Goal: Task Accomplishment & Management: Manage account settings

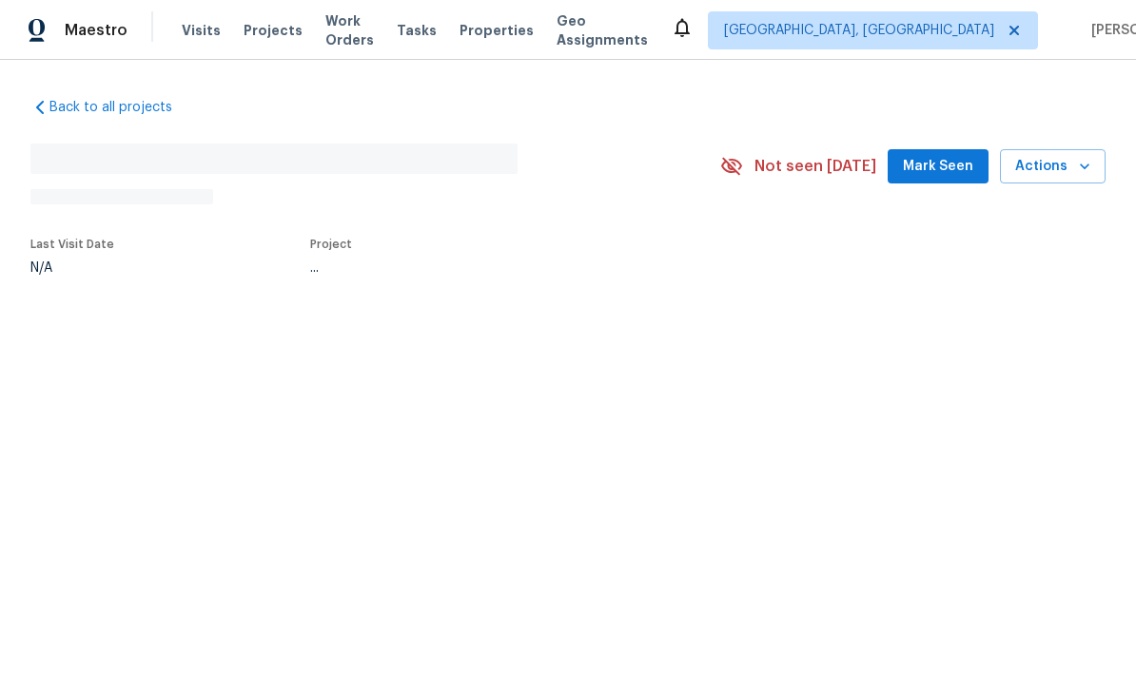
scroll to position [8, 0]
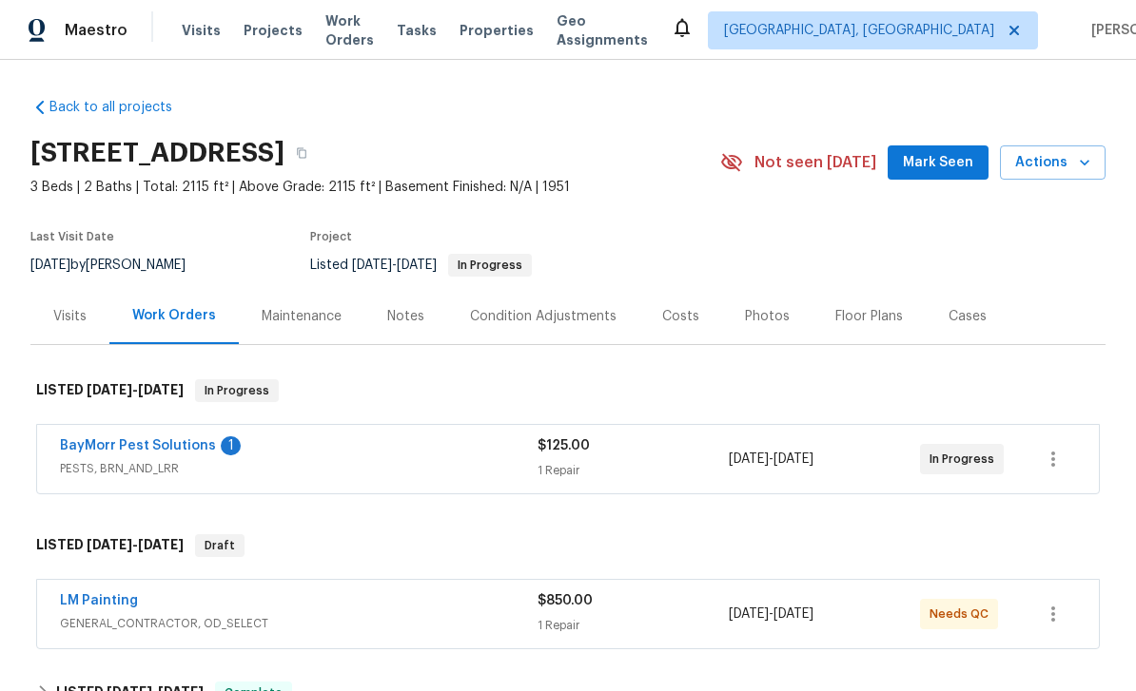
click at [191, 32] on span "Visits" at bounding box center [201, 30] width 39 height 19
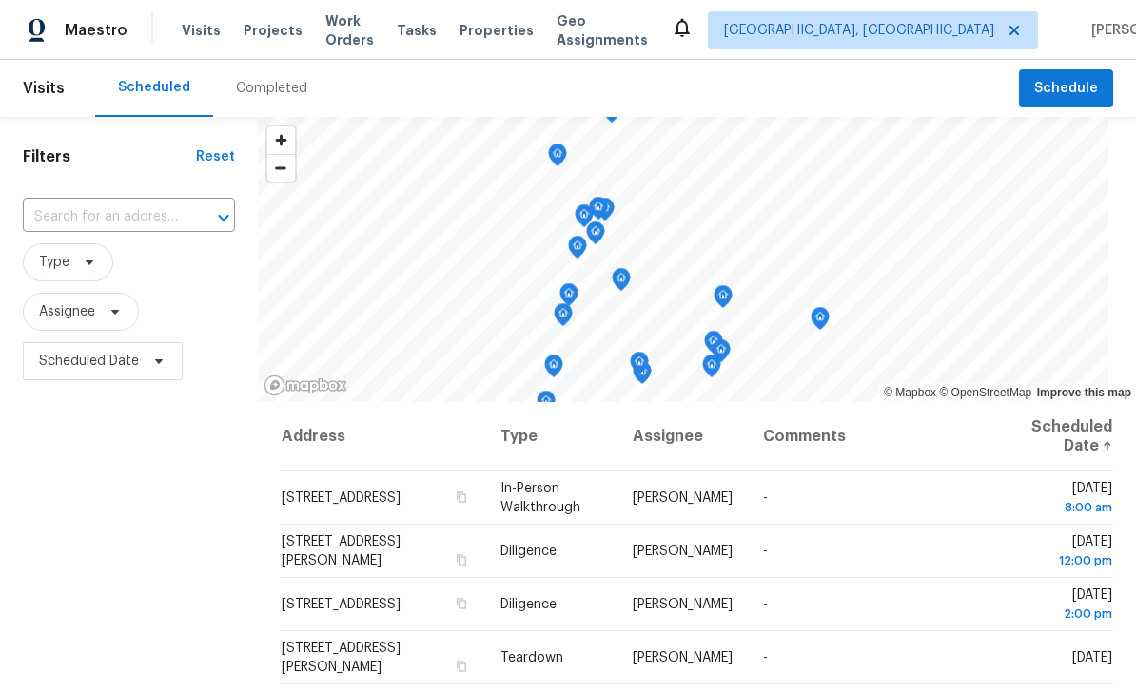
click at [105, 232] on input "text" at bounding box center [102, 217] width 159 height 29
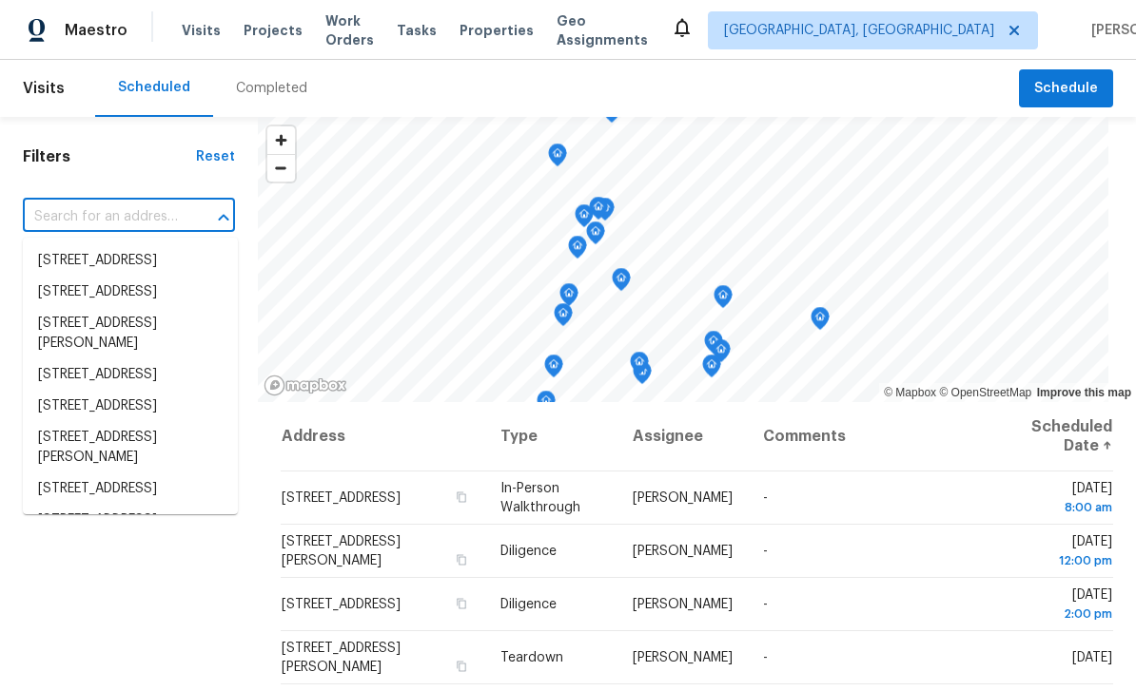
click at [64, 221] on input "text" at bounding box center [102, 217] width 159 height 29
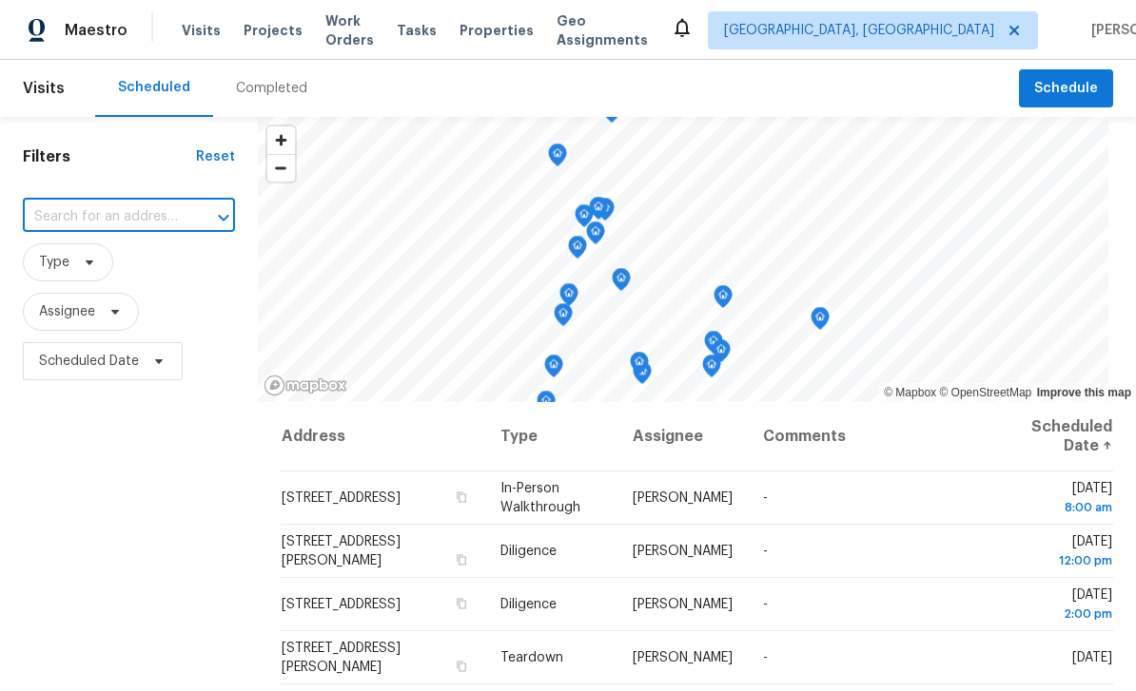
paste input "[STREET_ADDRESS]"
type input "[STREET_ADDRESS]"
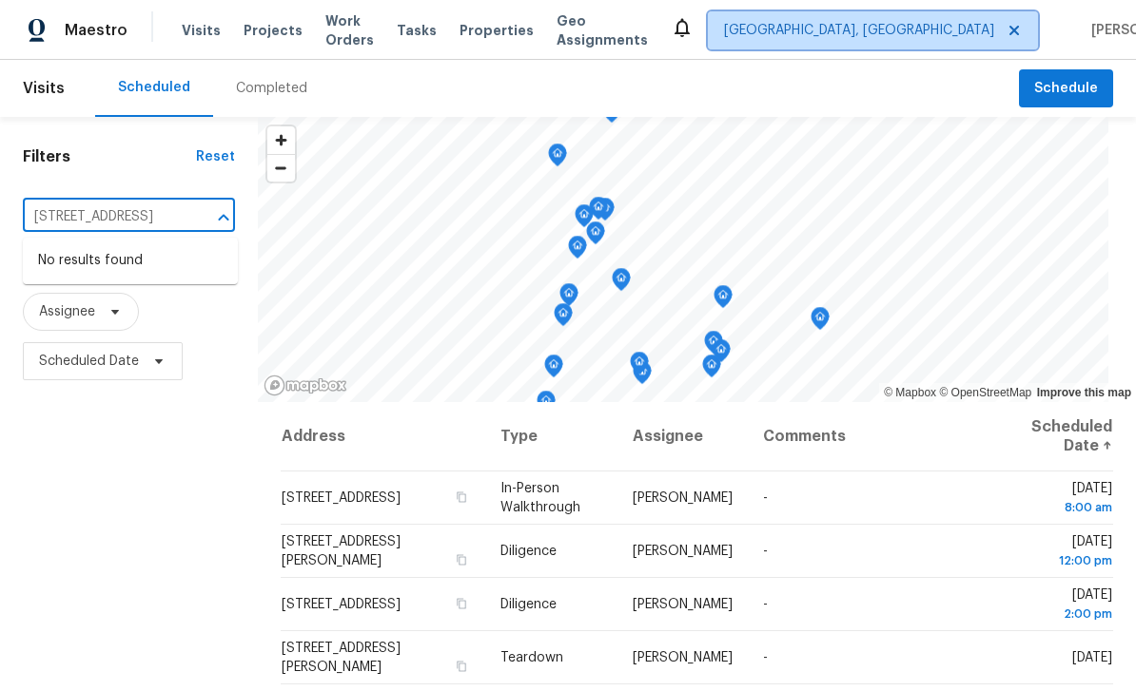
click at [863, 32] on span "[GEOGRAPHIC_DATA], [GEOGRAPHIC_DATA]" at bounding box center [859, 30] width 270 height 19
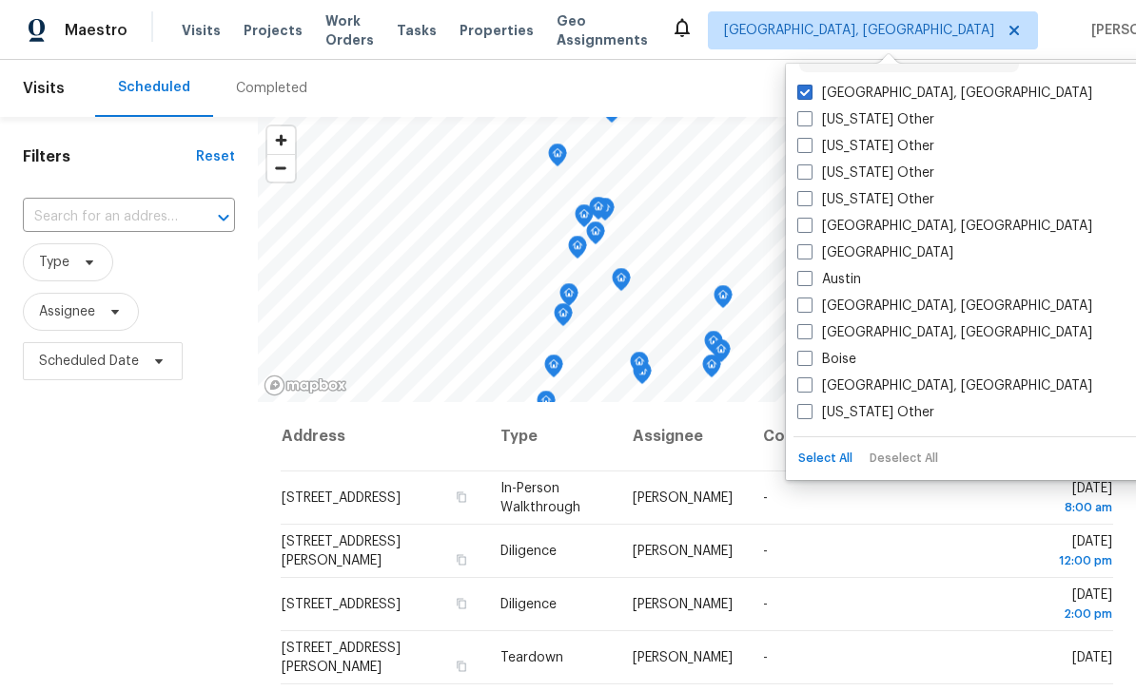
scroll to position [40, 0]
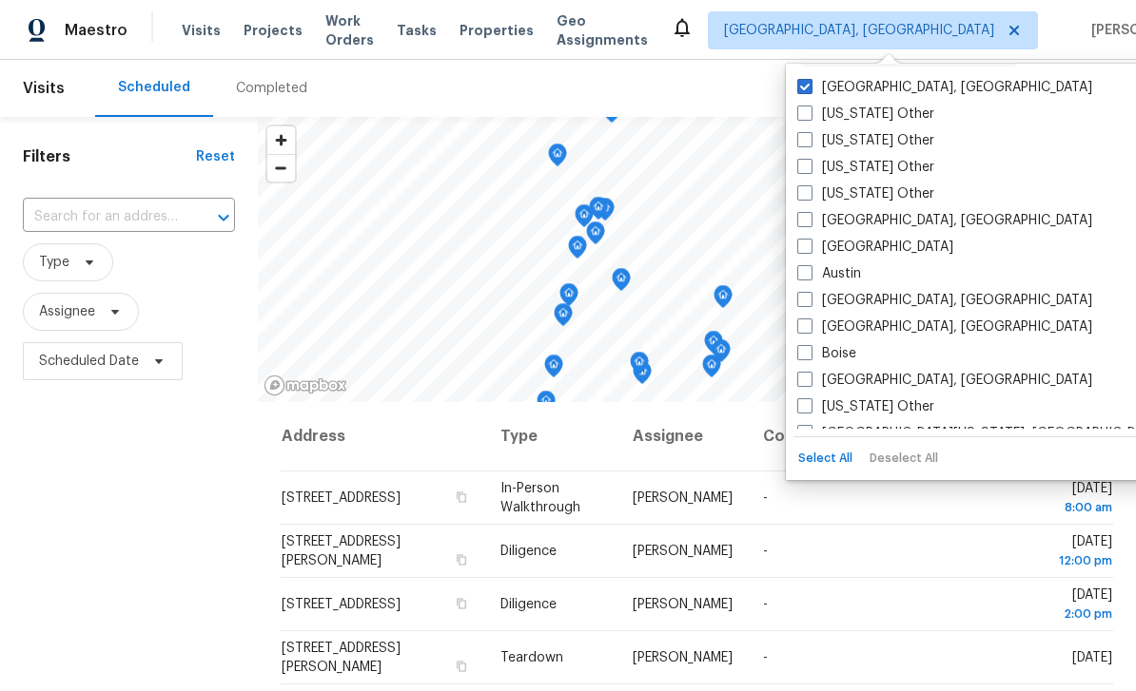
click at [815, 242] on label "[GEOGRAPHIC_DATA]" at bounding box center [875, 247] width 156 height 19
click at [809, 242] on input "[GEOGRAPHIC_DATA]" at bounding box center [803, 244] width 12 height 12
checkbox input "true"
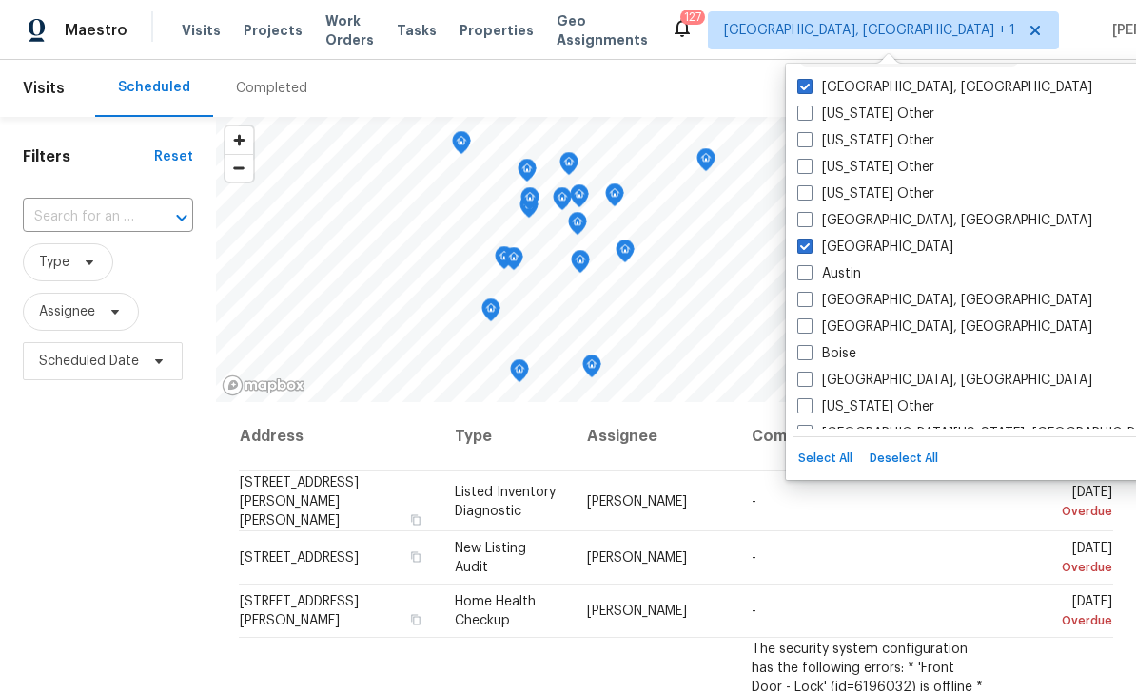
click at [805, 88] on span at bounding box center [804, 86] width 15 height 15
click at [805, 88] on input "[GEOGRAPHIC_DATA], [GEOGRAPHIC_DATA]" at bounding box center [803, 84] width 12 height 12
checkbox input "false"
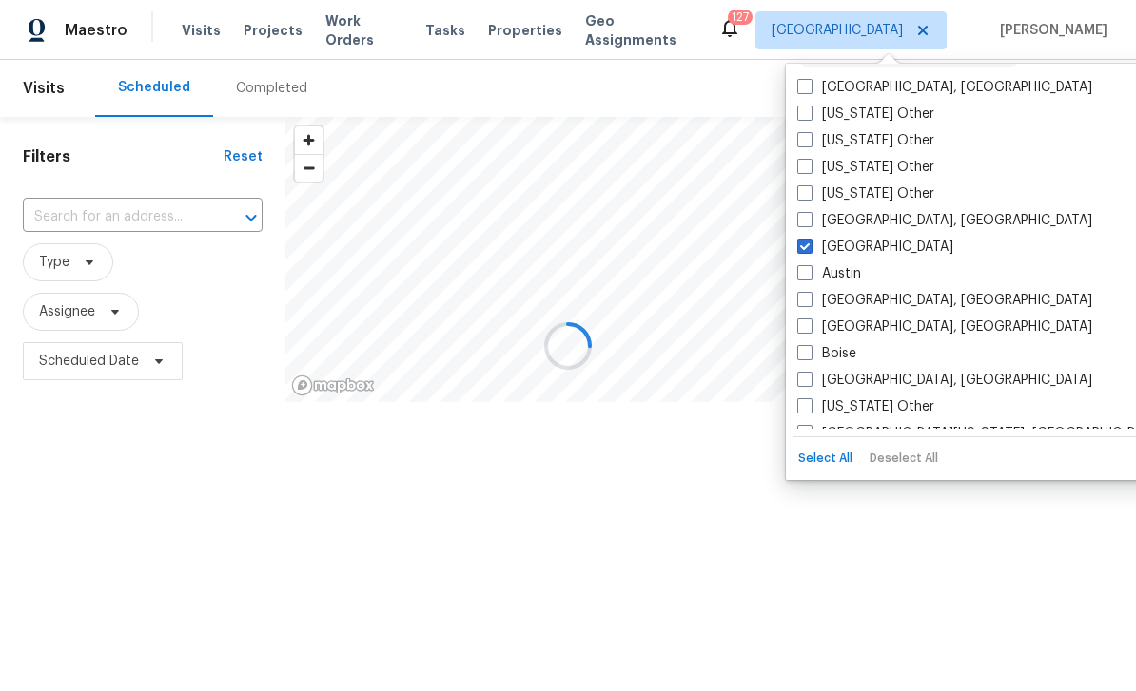
click at [748, 85] on div "Scheduled Completed" at bounding box center [556, 88] width 923 height 57
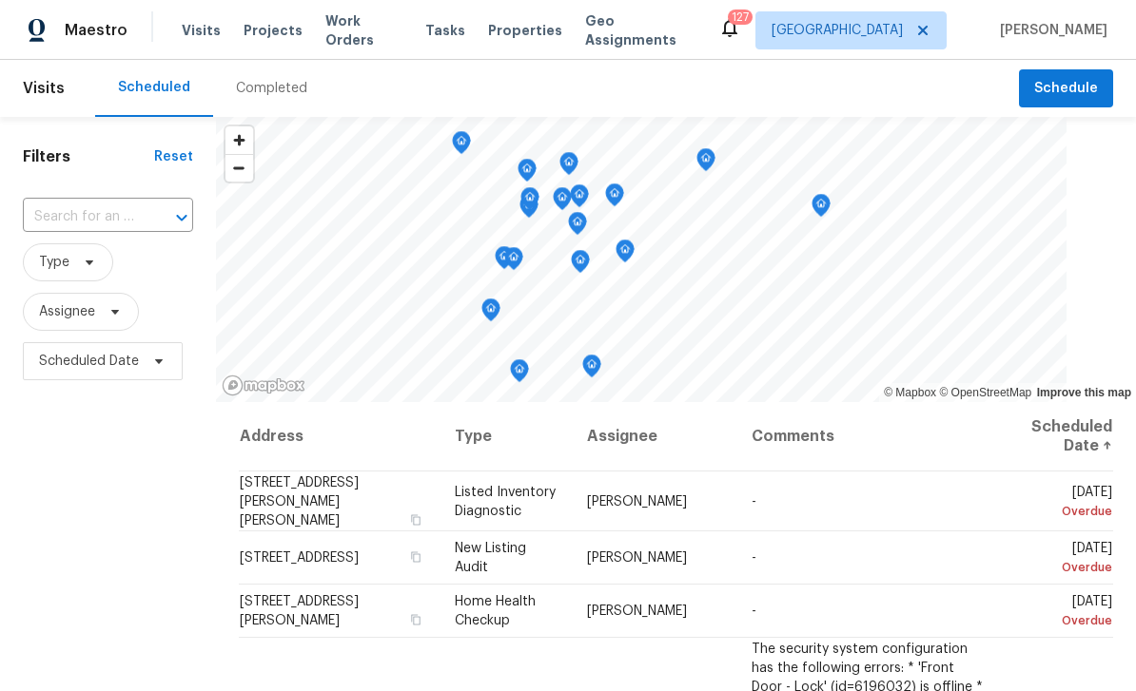
click at [65, 222] on input "text" at bounding box center [81, 217] width 117 height 29
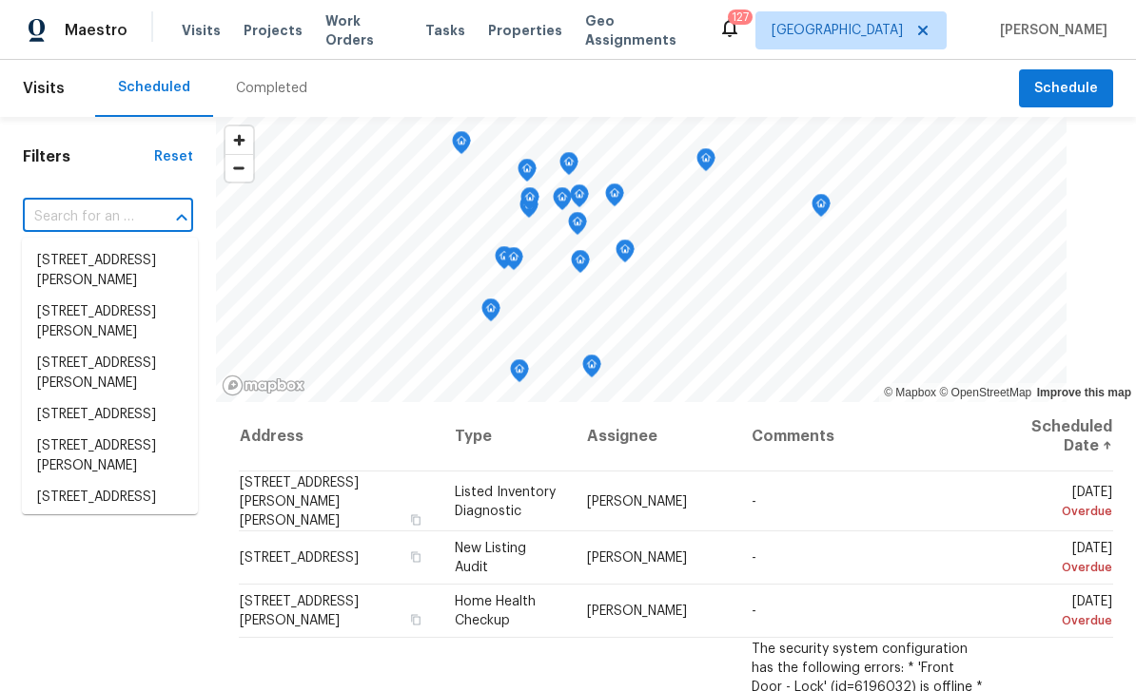
click at [59, 223] on input "text" at bounding box center [81, 217] width 117 height 29
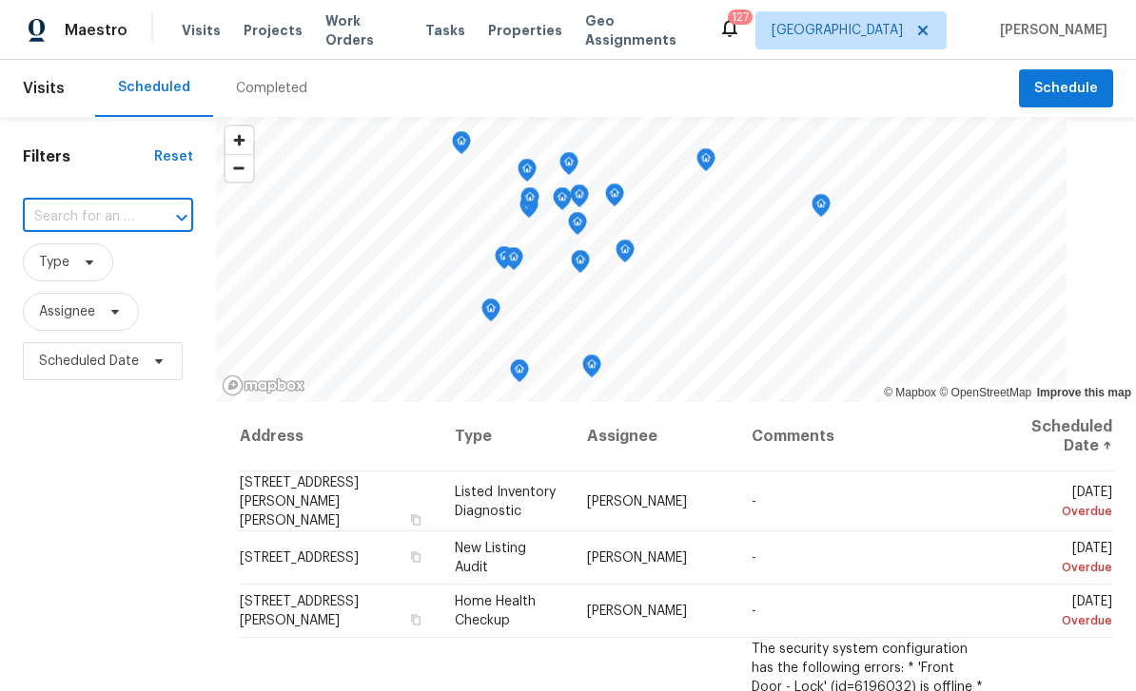
paste input "[STREET_ADDRESS]"
type input "[STREET_ADDRESS]"
click at [71, 267] on li "[STREET_ADDRESS]" at bounding box center [110, 260] width 176 height 31
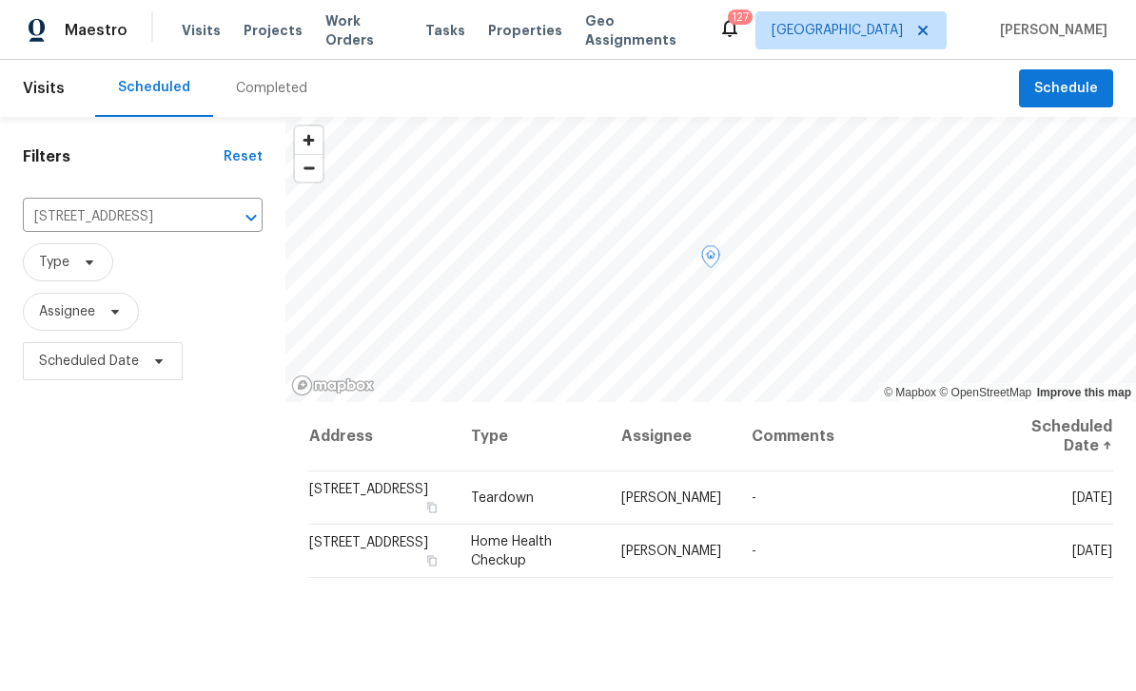
click at [0, 0] on icon at bounding box center [0, 0] width 0 height 0
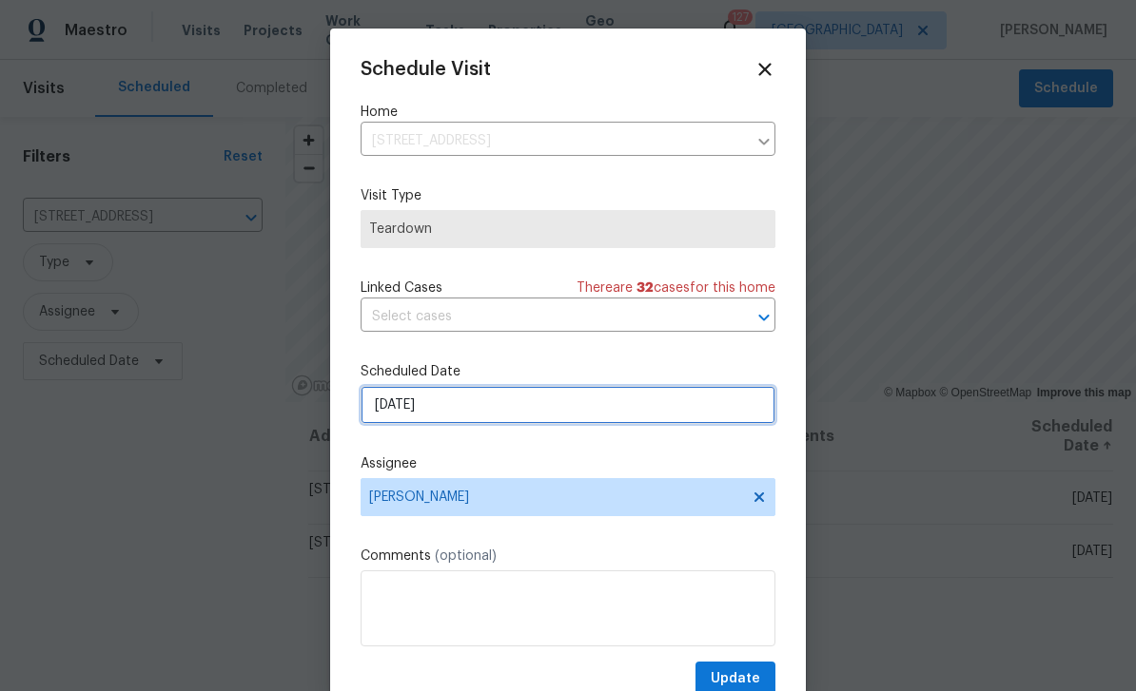
click at [631, 397] on input "[DATE]" at bounding box center [567, 405] width 415 height 38
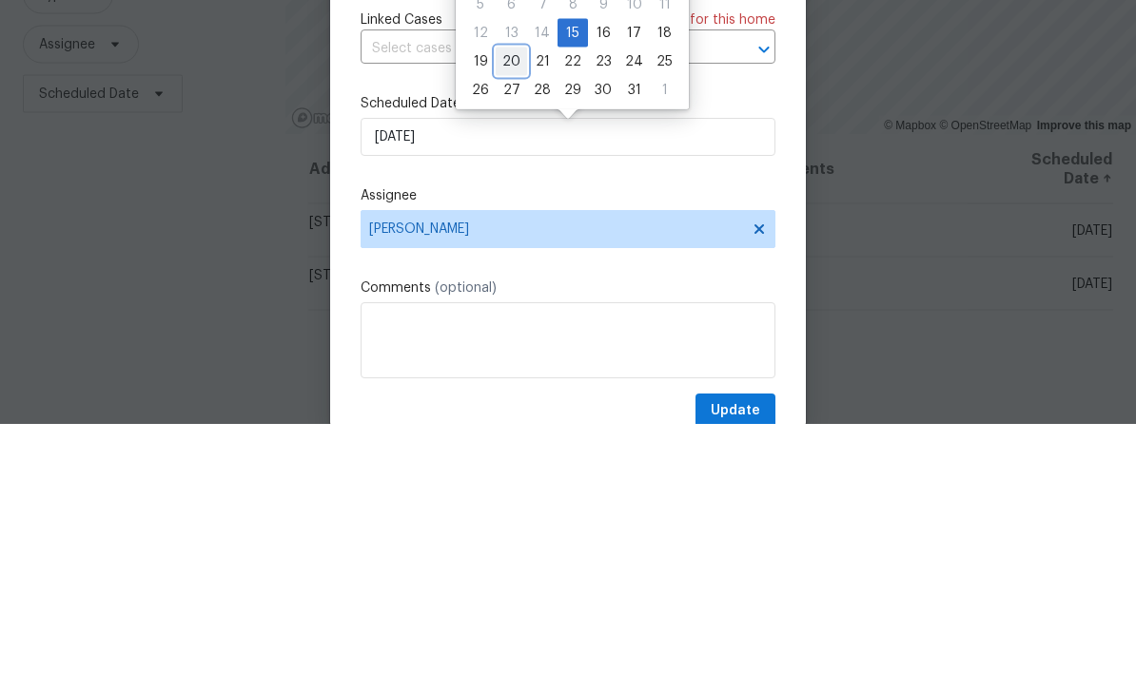
click at [510, 316] on div "20" at bounding box center [510, 329] width 31 height 27
type input "[DATE]"
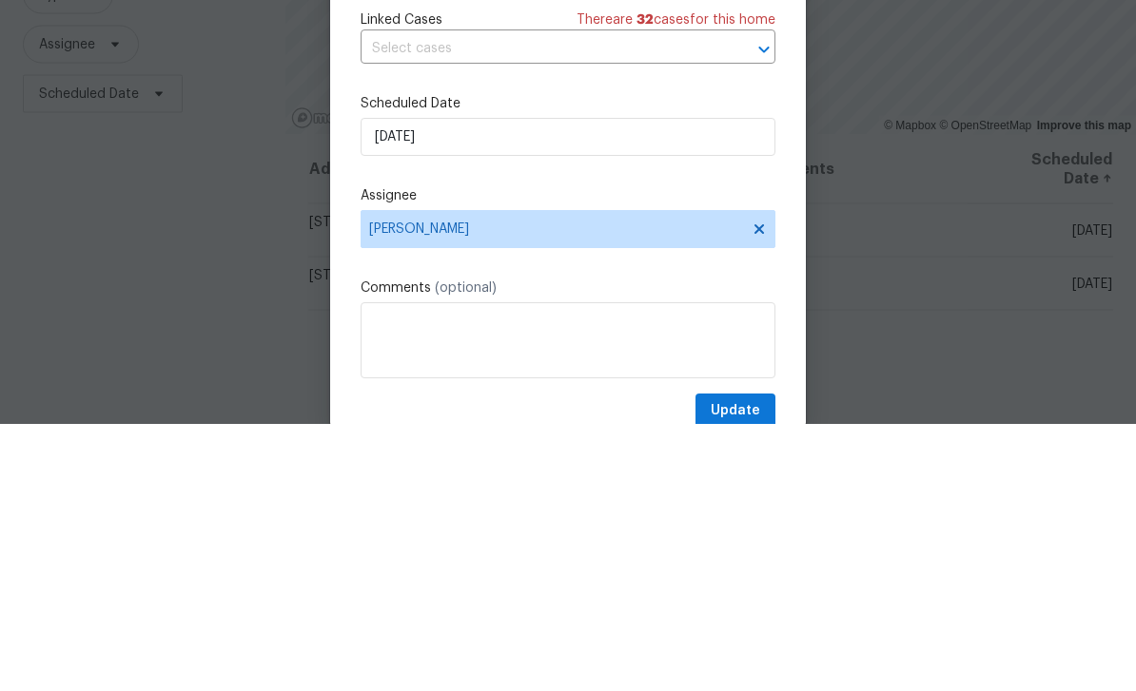
scroll to position [61, 0]
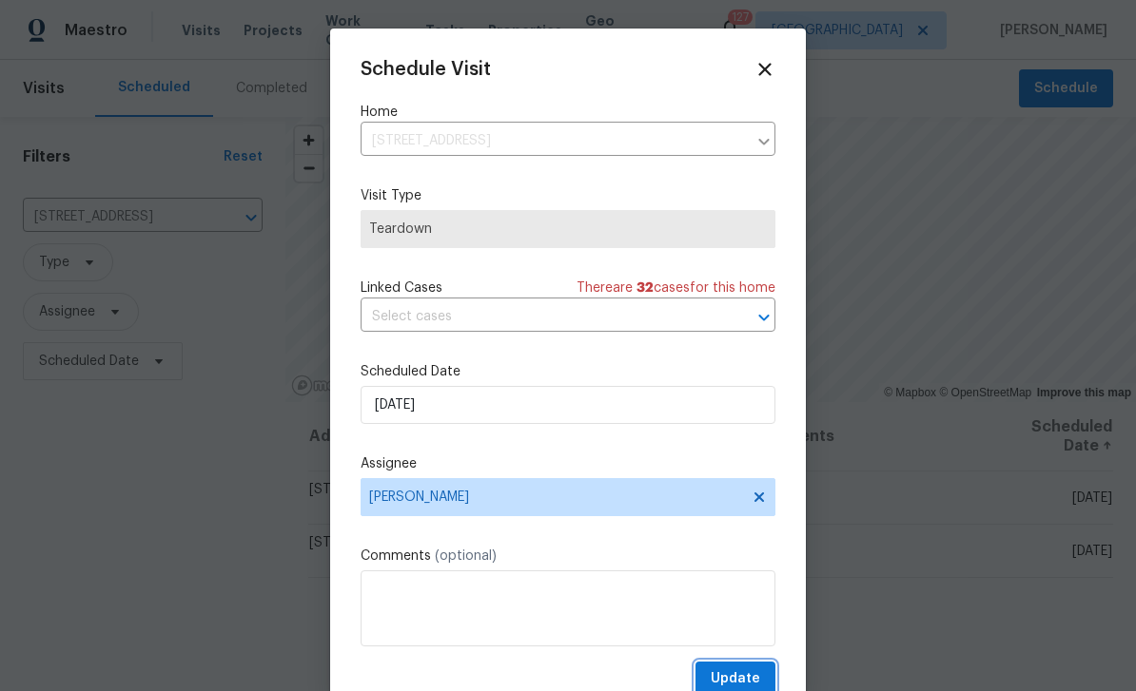
click at [739, 679] on span "Update" at bounding box center [734, 680] width 49 height 24
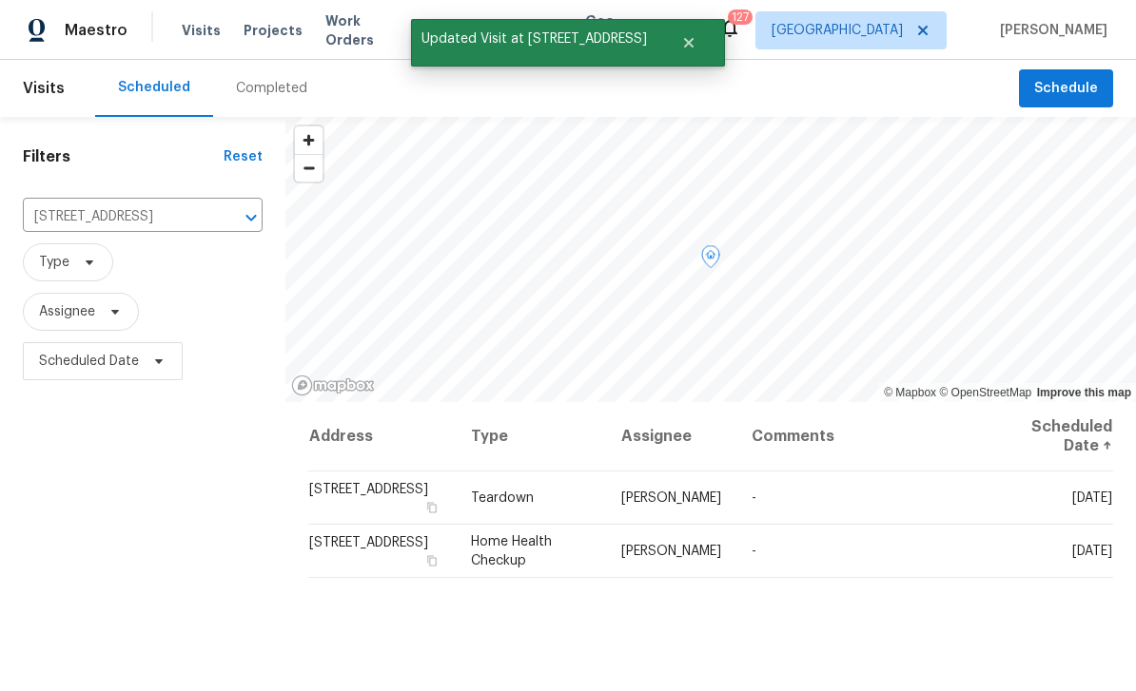
click at [0, 0] on span at bounding box center [0, 0] width 0 height 0
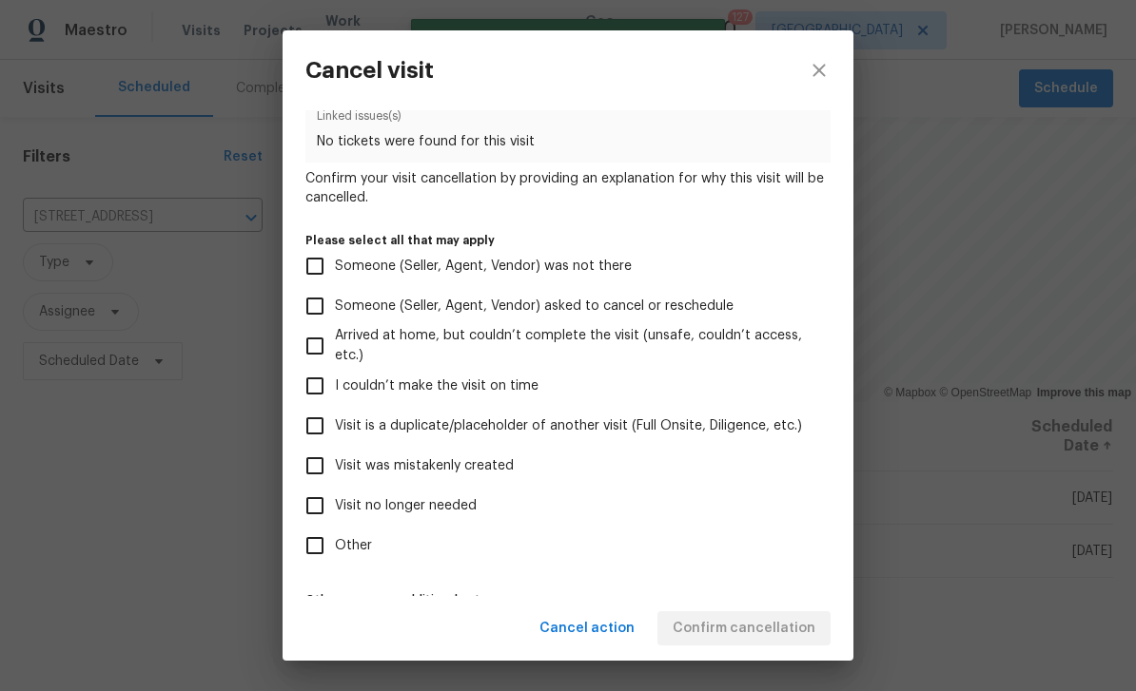
scroll to position [86, 0]
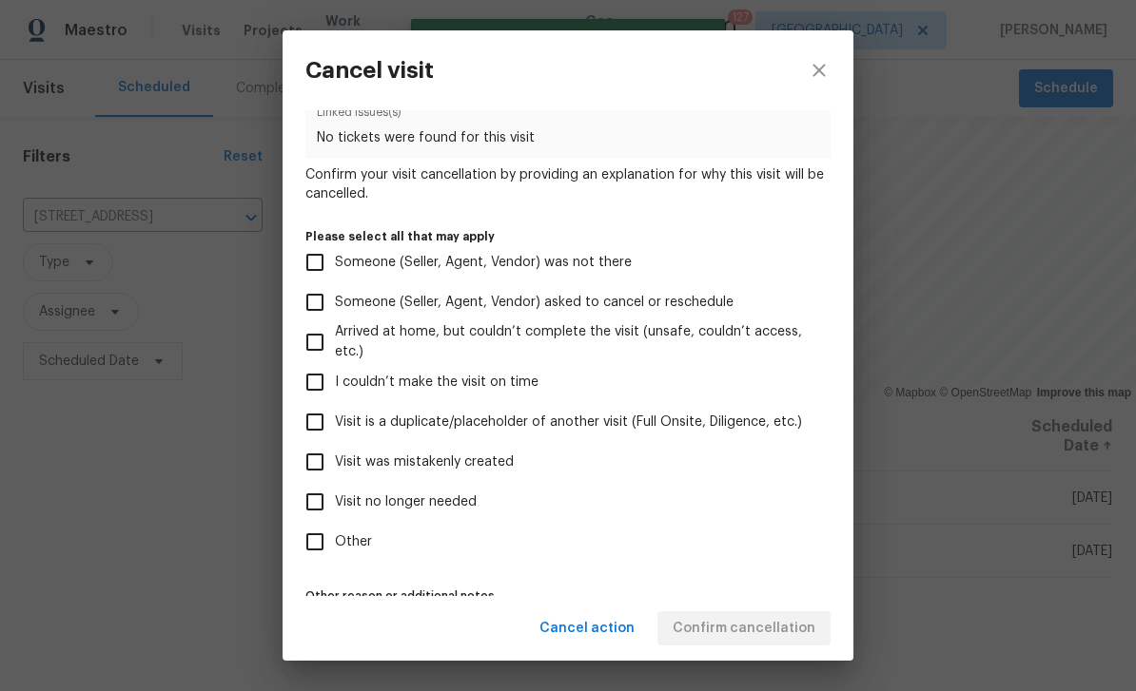
click at [325, 508] on input "Visit no longer needed" at bounding box center [315, 502] width 40 height 40
checkbox input "true"
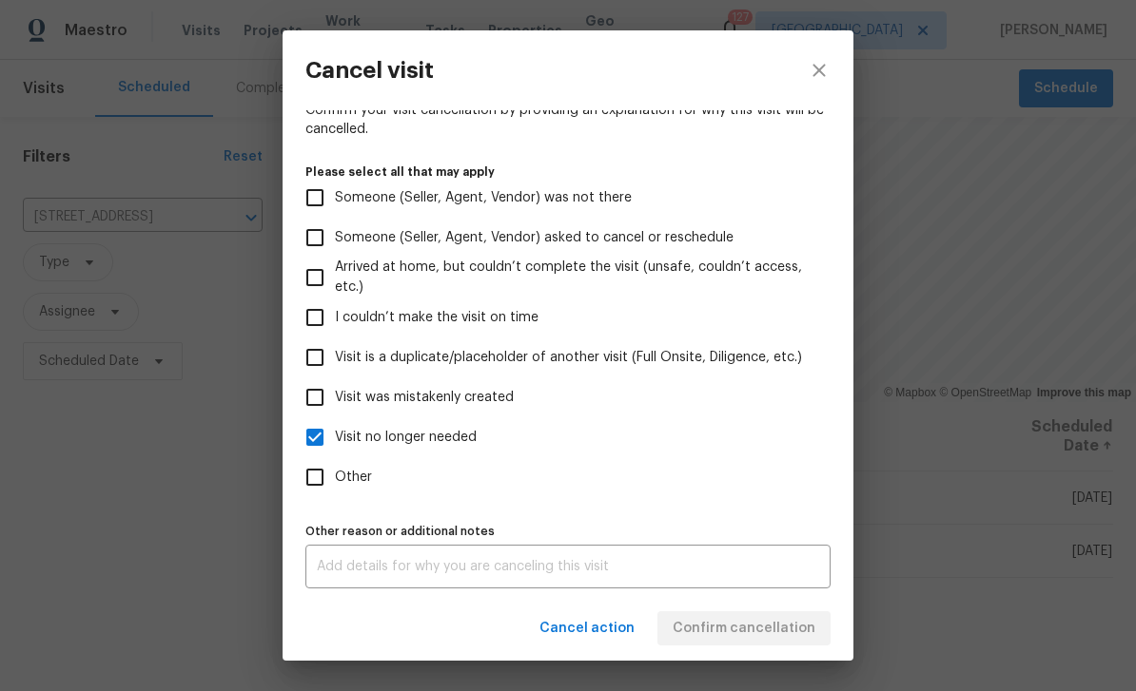
scroll to position [158, 0]
click at [710, 568] on textarea at bounding box center [568, 566] width 502 height 13
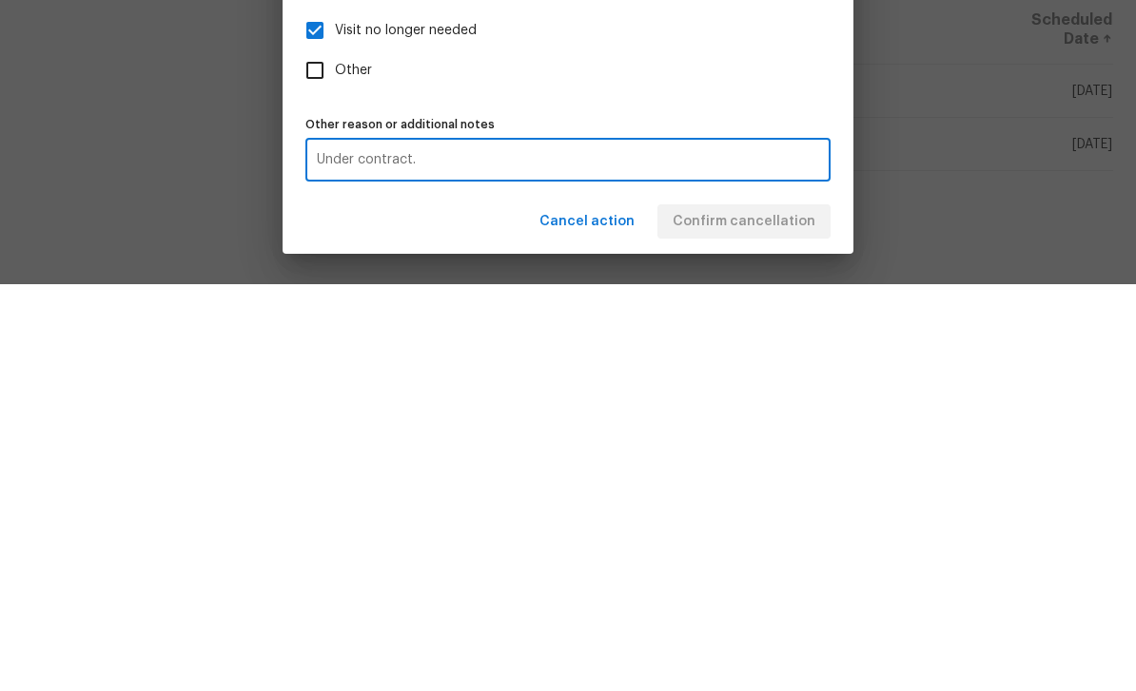
type textarea "Under contract."
click at [786, 596] on div "Cancel action Confirm cancellation" at bounding box center [567, 629] width 571 height 66
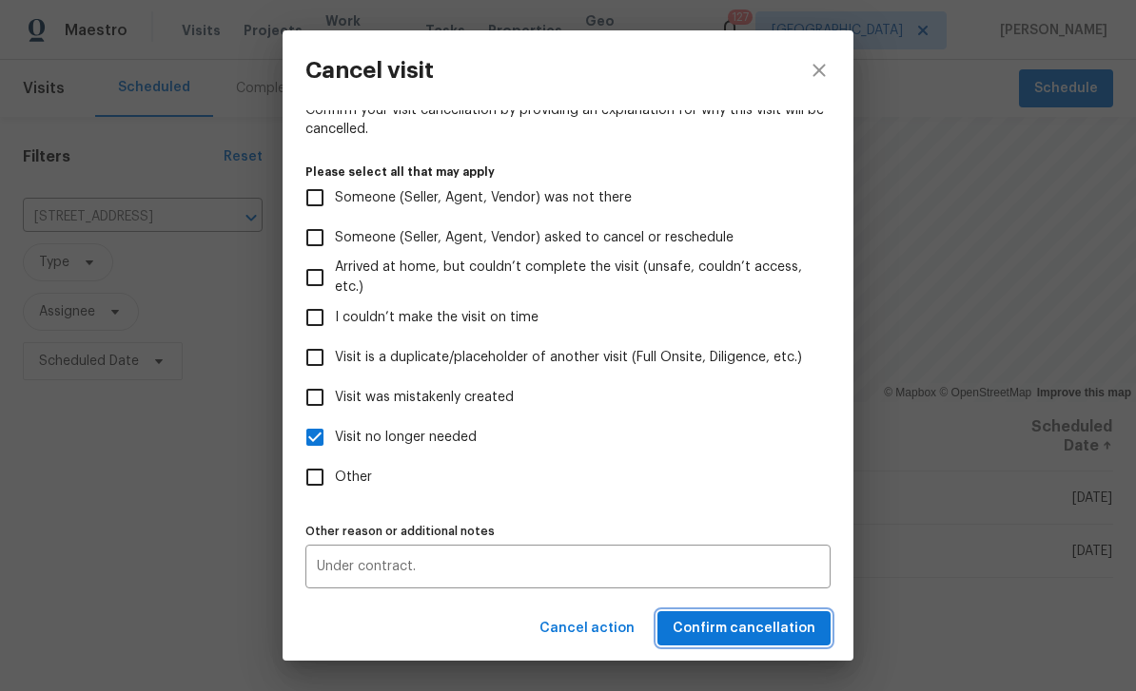
click at [791, 630] on span "Confirm cancellation" at bounding box center [743, 629] width 143 height 24
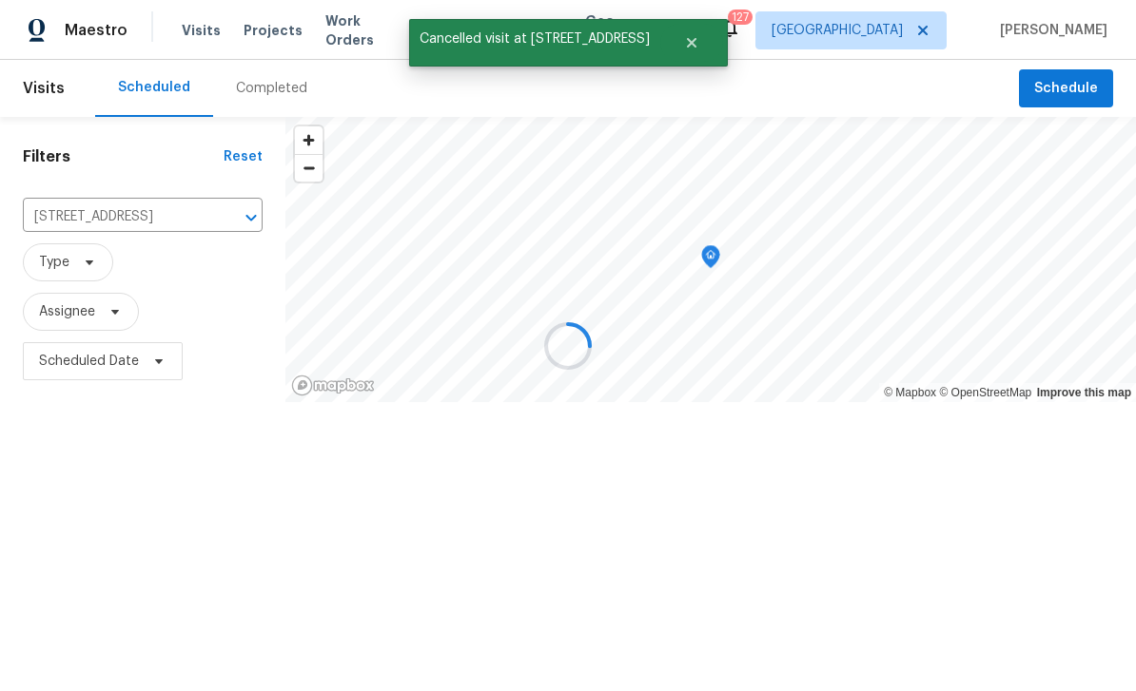
scroll to position [0, 0]
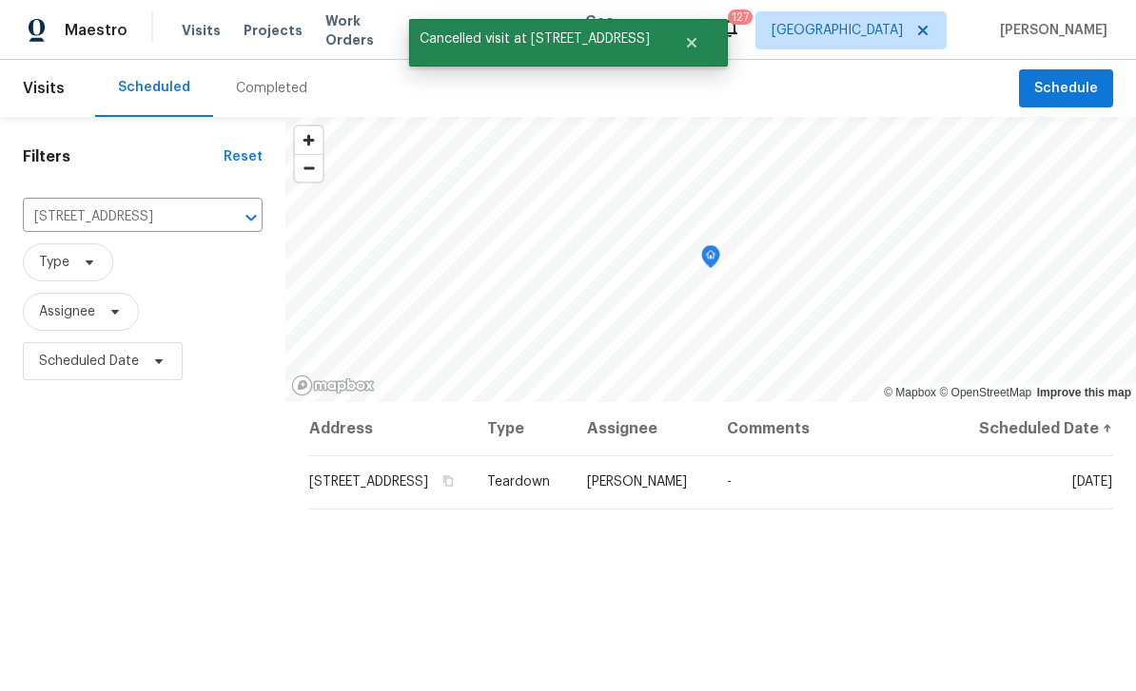
click at [226, 222] on icon "Clear" at bounding box center [226, 217] width 19 height 19
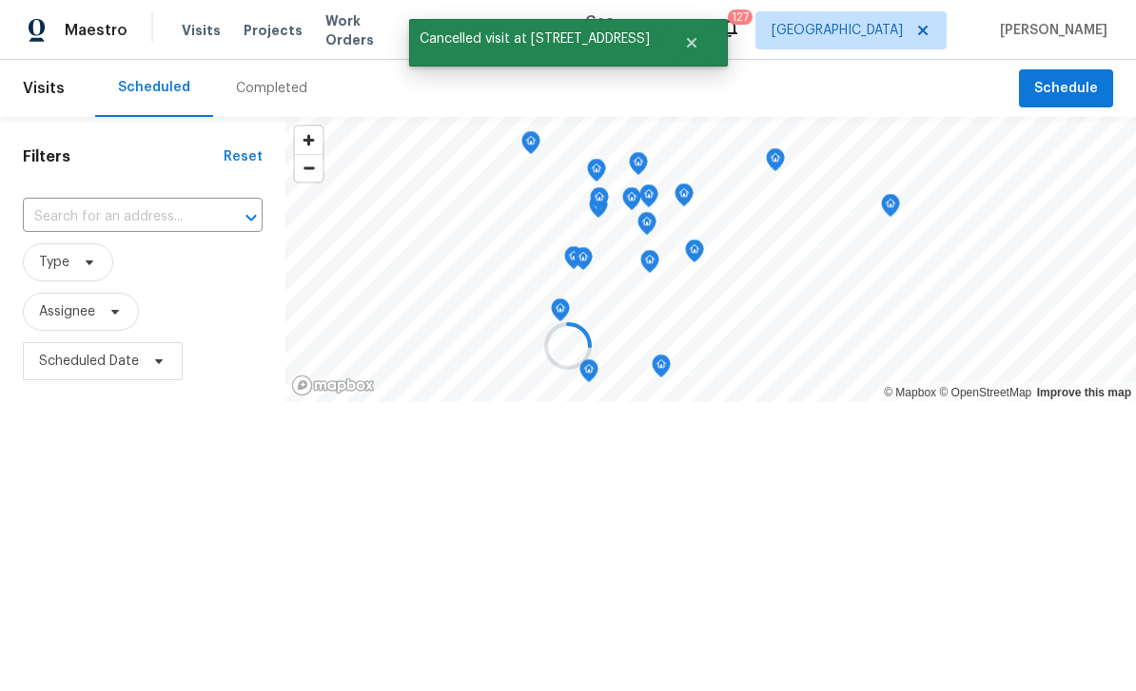
click at [108, 225] on div at bounding box center [568, 345] width 1136 height 691
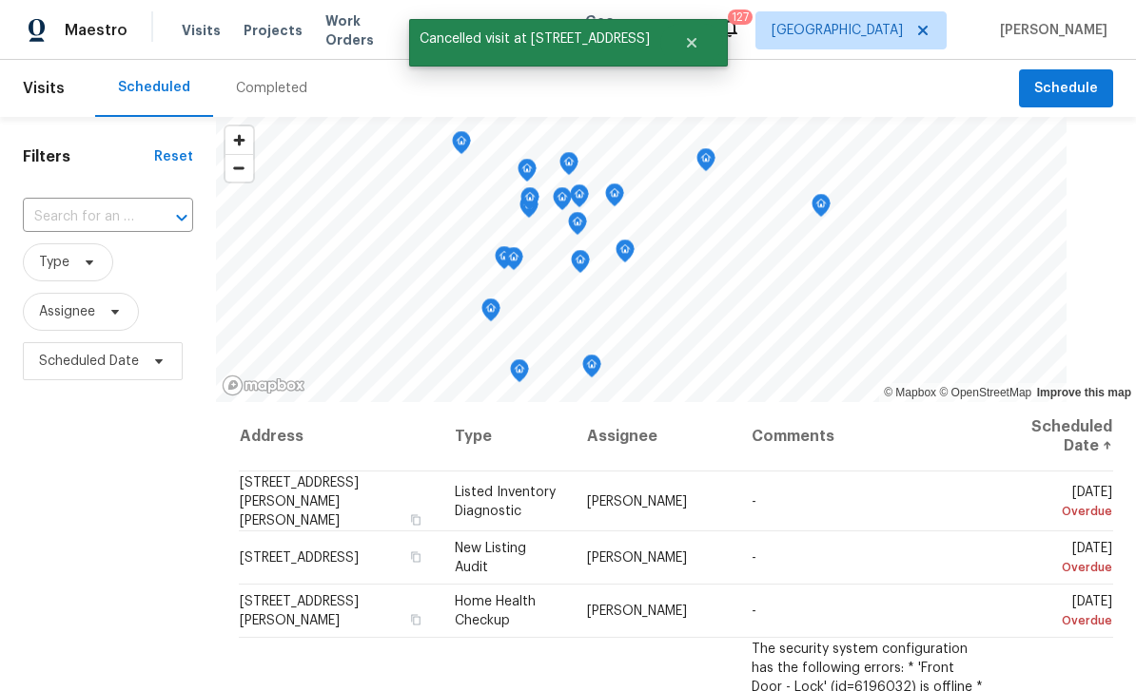
click at [72, 223] on input "text" at bounding box center [81, 217] width 117 height 29
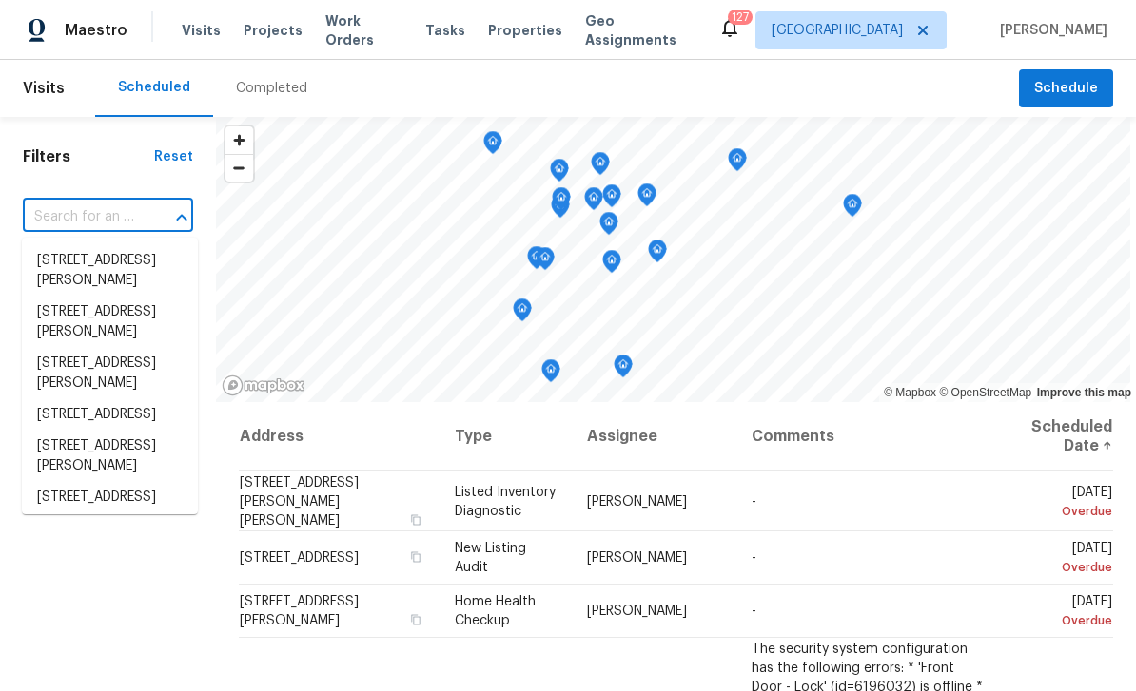
click at [84, 218] on input "text" at bounding box center [81, 217] width 117 height 29
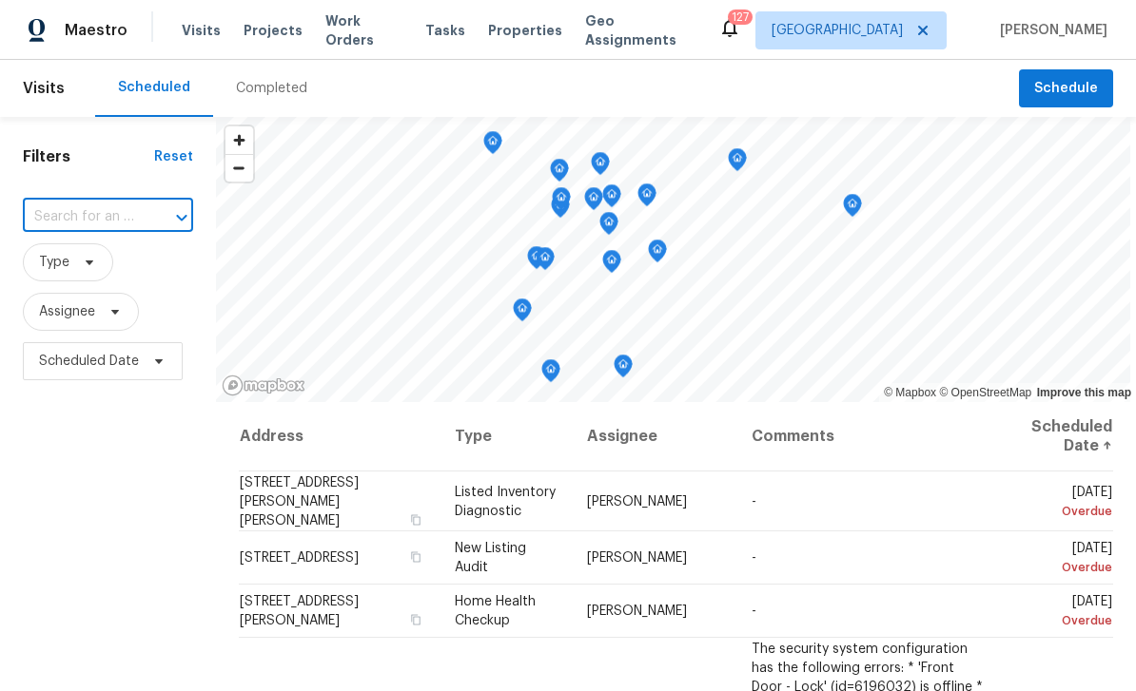
paste input "[STREET_ADDRESS]"
type input "[STREET_ADDRESS]"
click at [82, 262] on li "[STREET_ADDRESS]" at bounding box center [110, 260] width 176 height 31
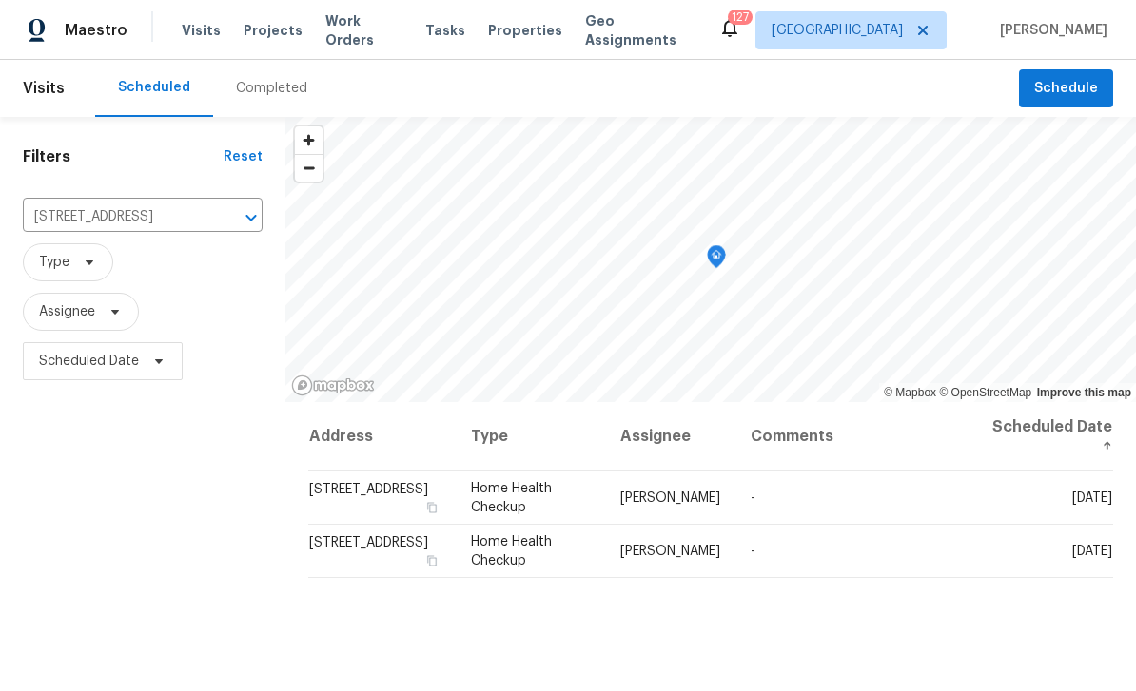
click at [0, 0] on icon at bounding box center [0, 0] width 0 height 0
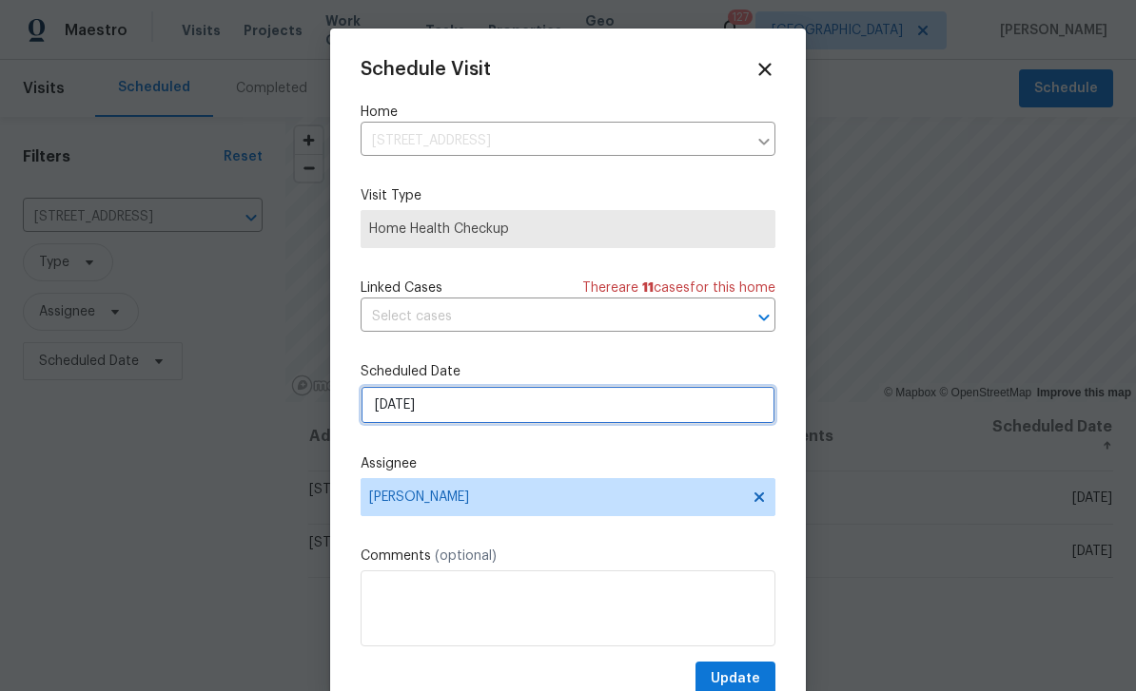
click at [675, 417] on input "[DATE]" at bounding box center [567, 405] width 415 height 38
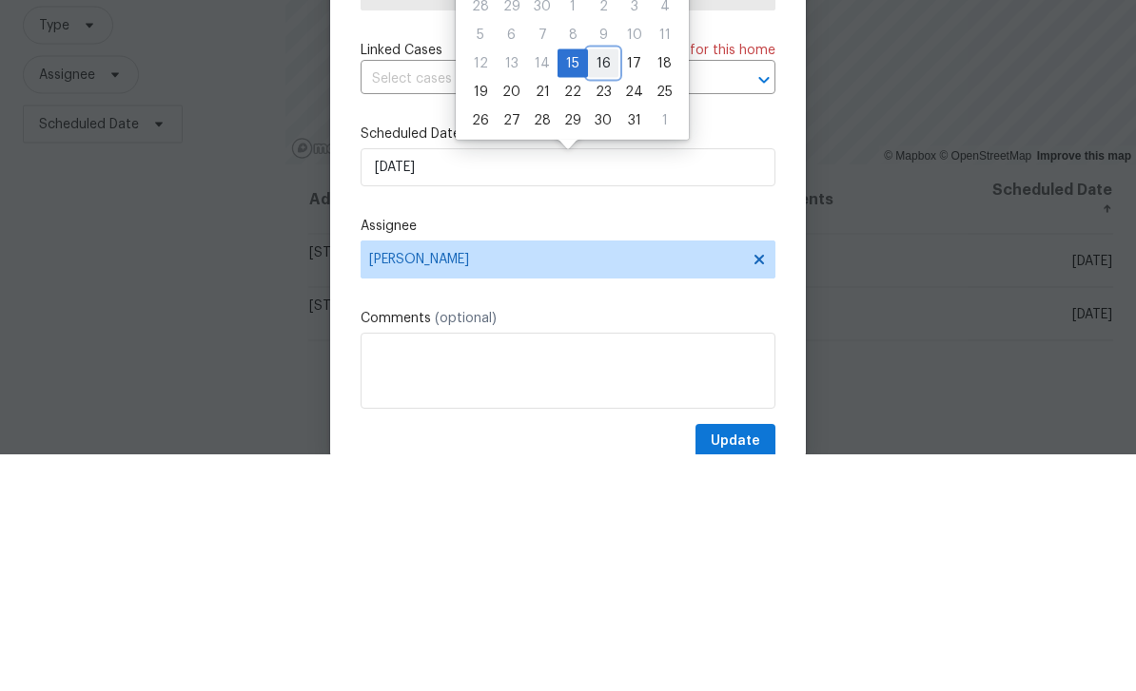
click at [597, 287] on div "16" at bounding box center [603, 300] width 30 height 27
type input "[DATE]"
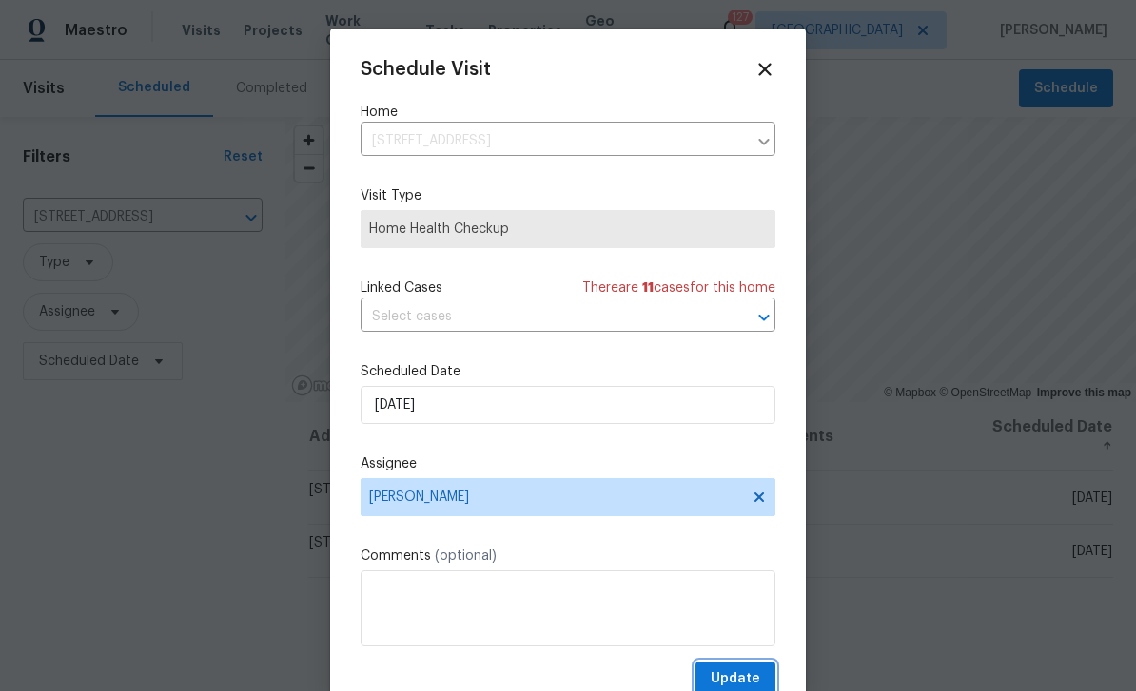
click at [735, 681] on span "Update" at bounding box center [734, 680] width 49 height 24
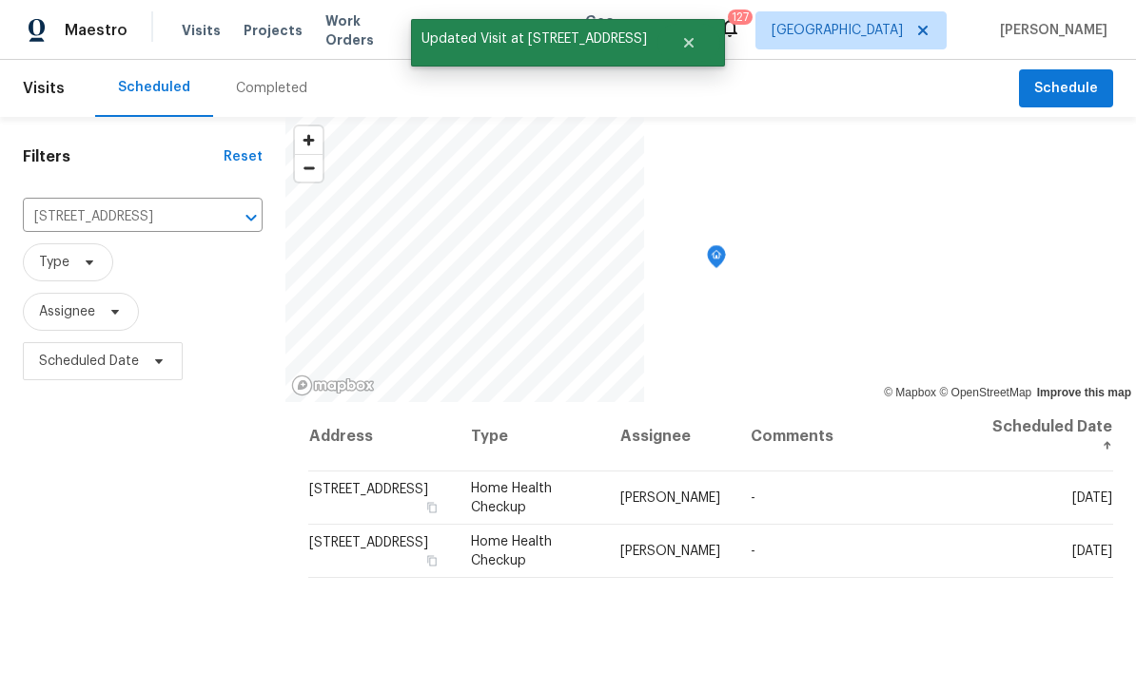
scroll to position [0, 0]
